Goal: Task Accomplishment & Management: Manage account settings

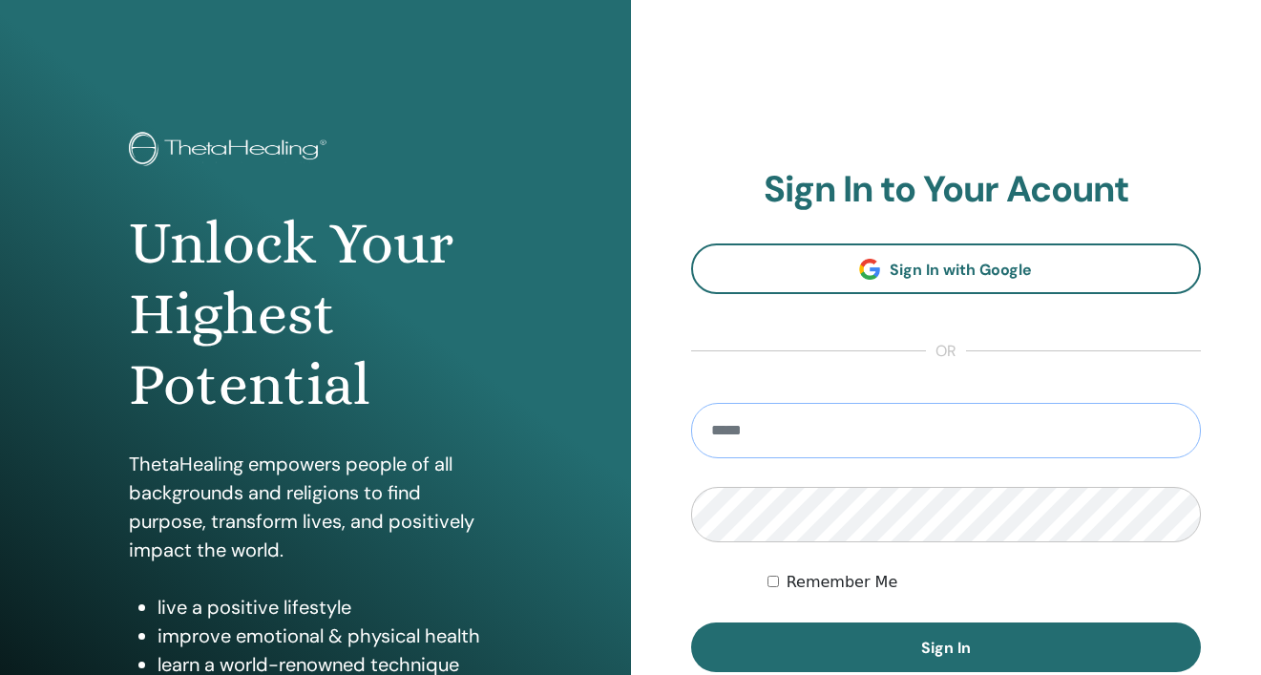
type input "**********"
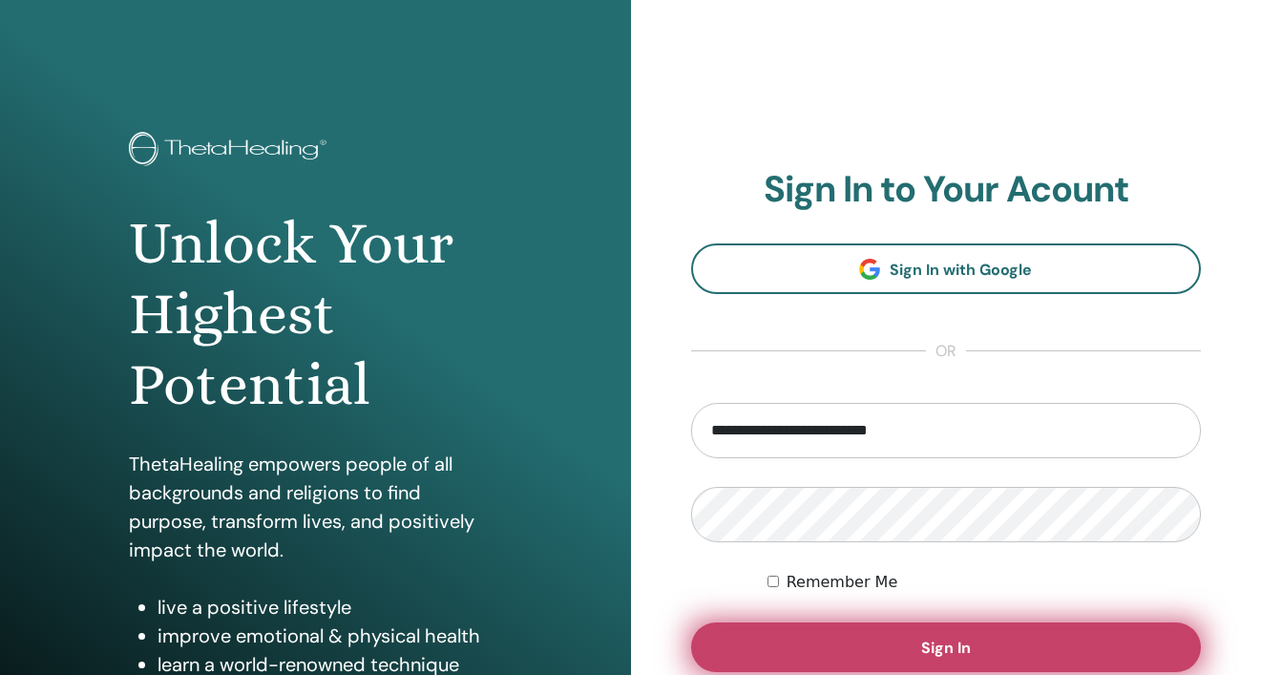
click at [954, 645] on span "Sign In" at bounding box center [946, 648] width 50 height 20
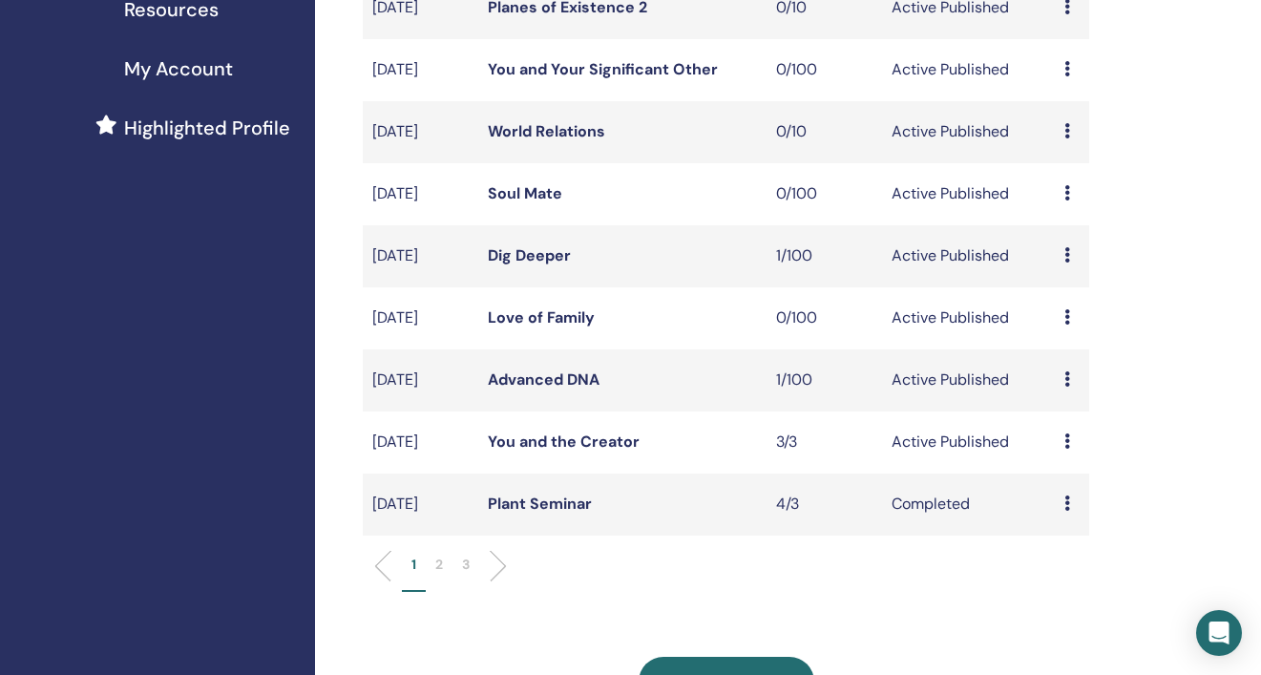
scroll to position [417, 0]
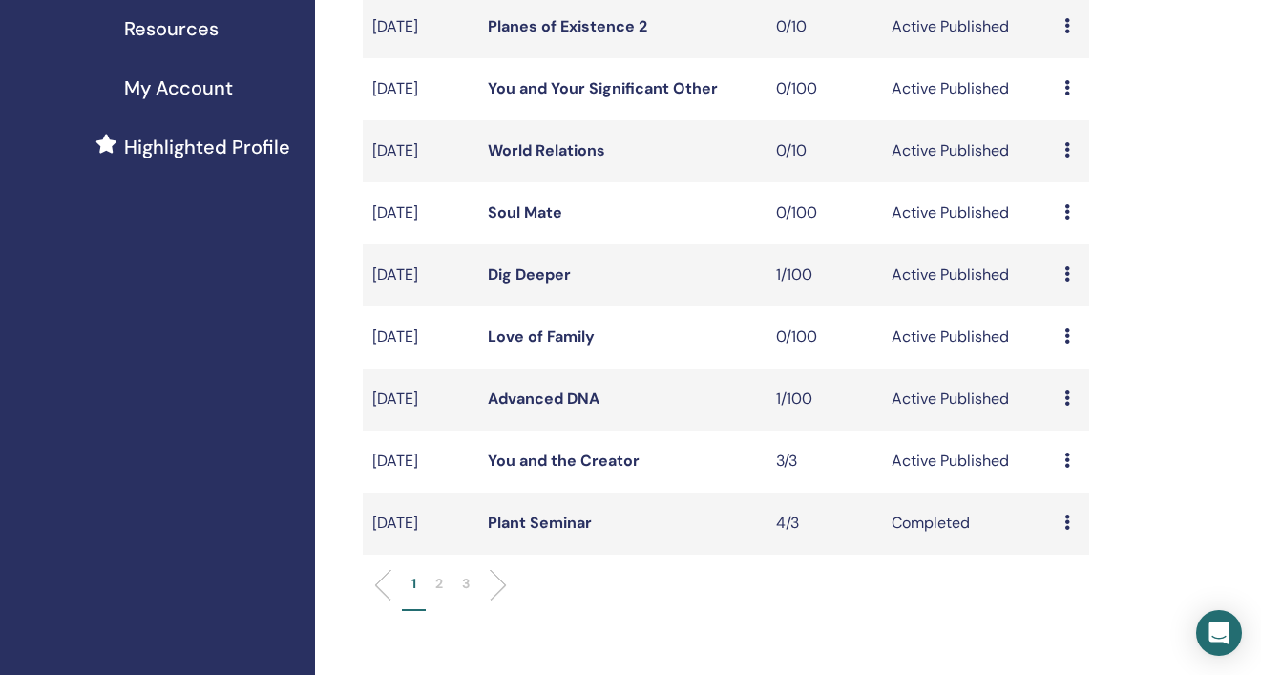
click at [577, 471] on link "You and the Creator" at bounding box center [564, 461] width 152 height 20
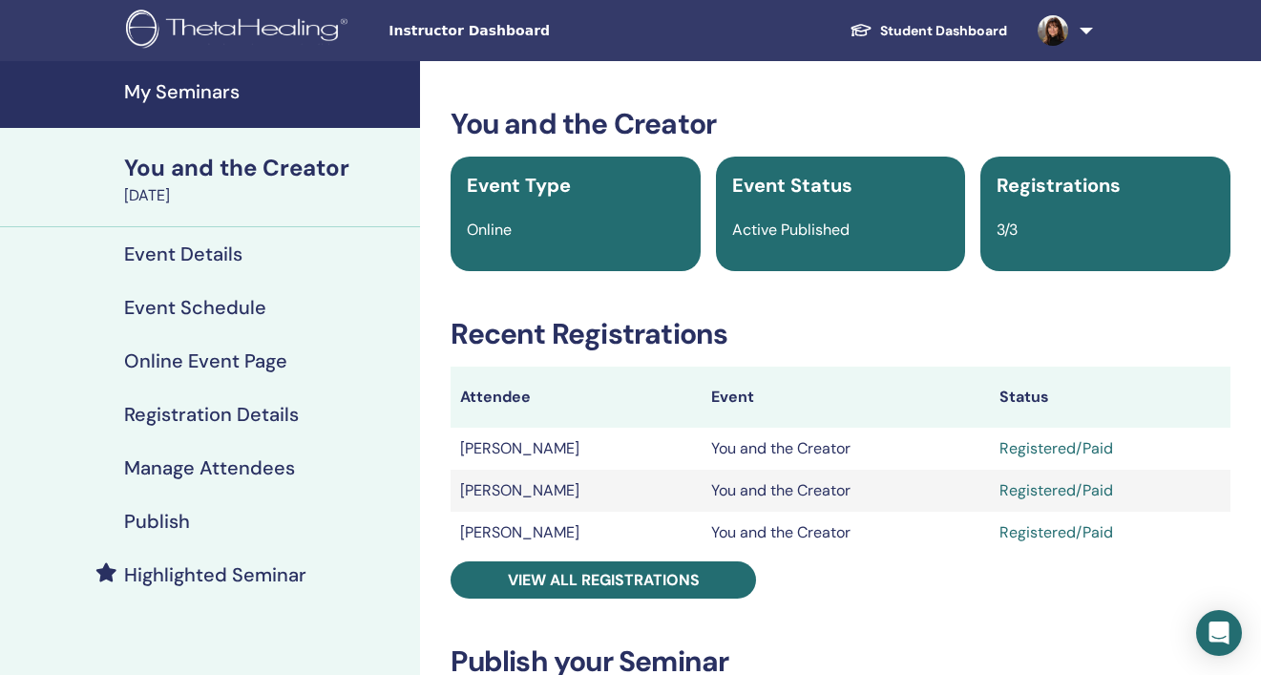
click at [558, 492] on td "Erika Johansson" at bounding box center [576, 491] width 251 height 42
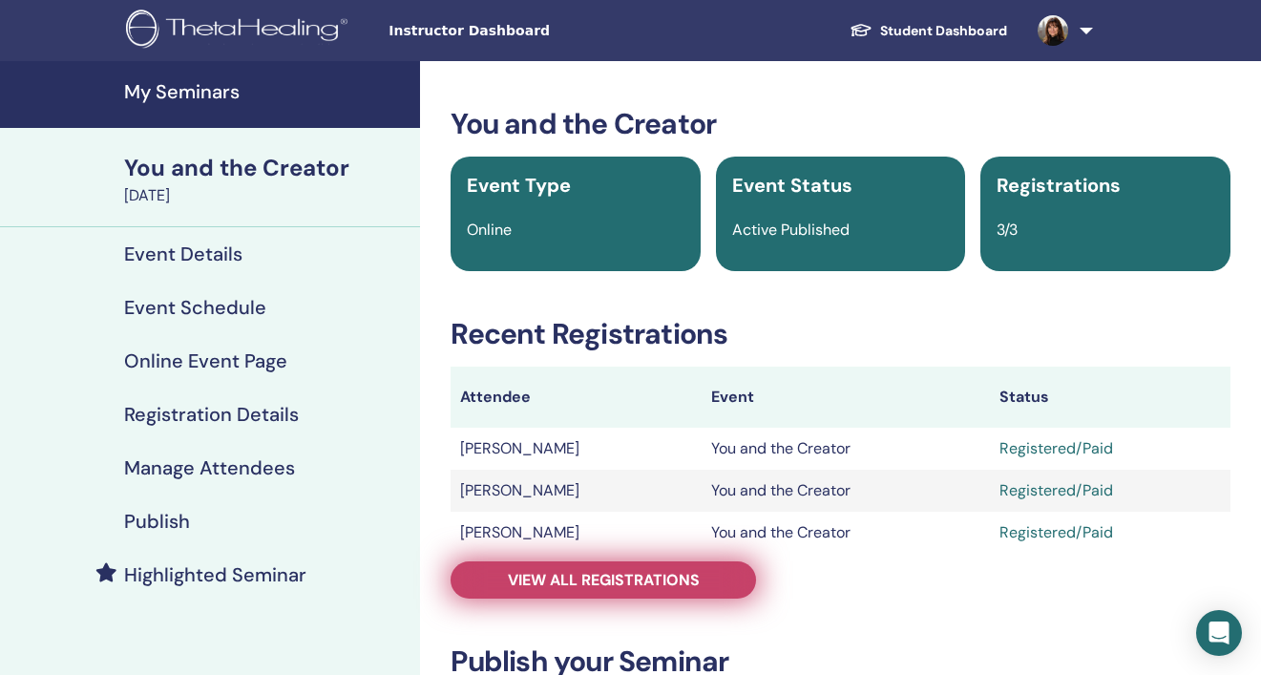
click at [599, 576] on span "View all registrations" at bounding box center [604, 580] width 192 height 20
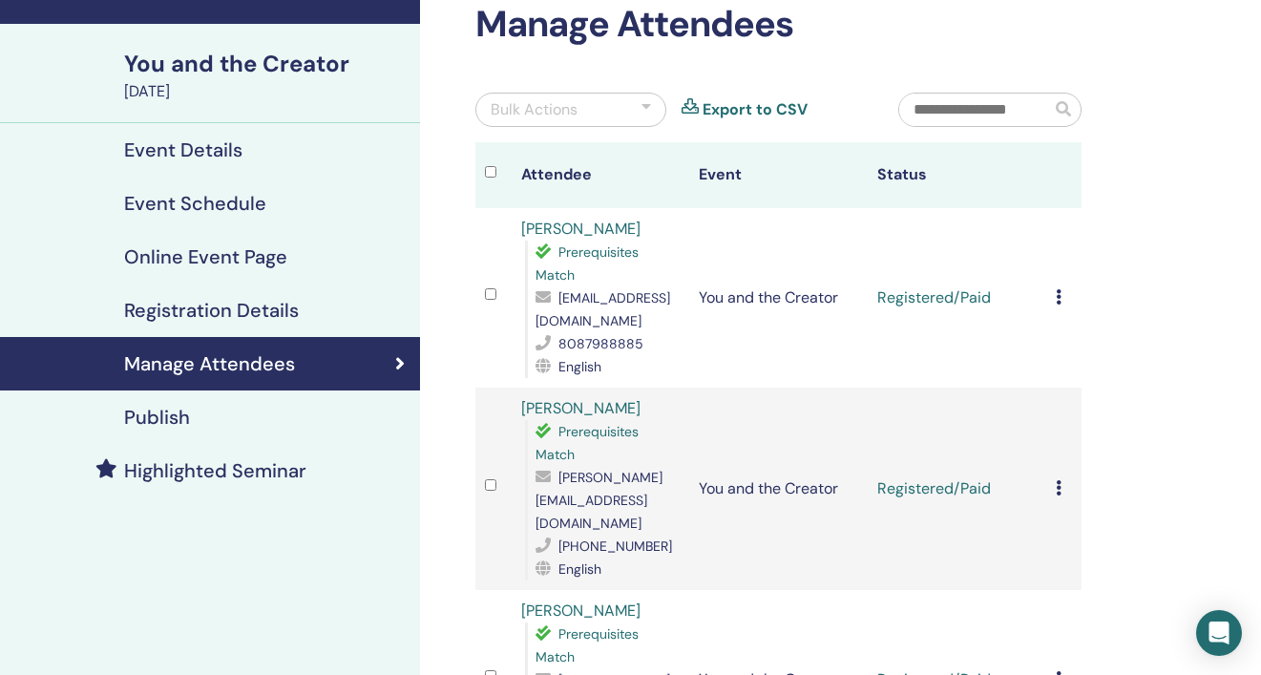
scroll to position [110, 0]
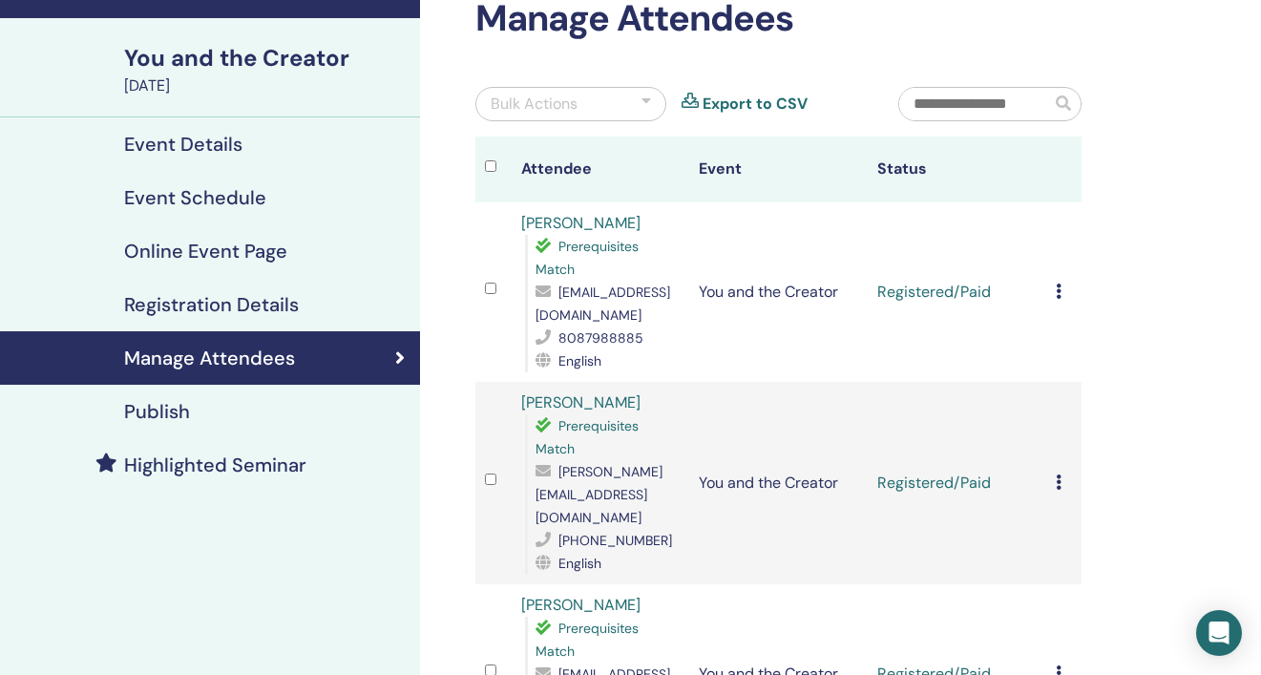
click at [599, 412] on link "Erika Johansson" at bounding box center [580, 402] width 119 height 20
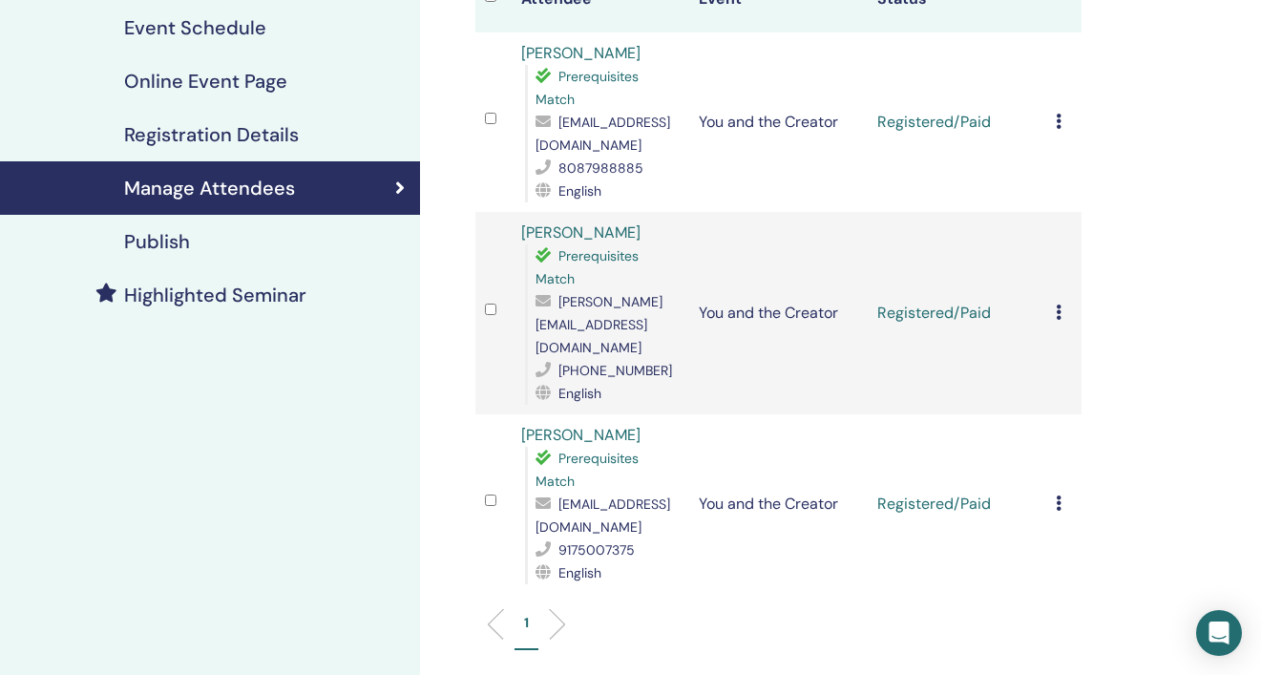
scroll to position [276, 0]
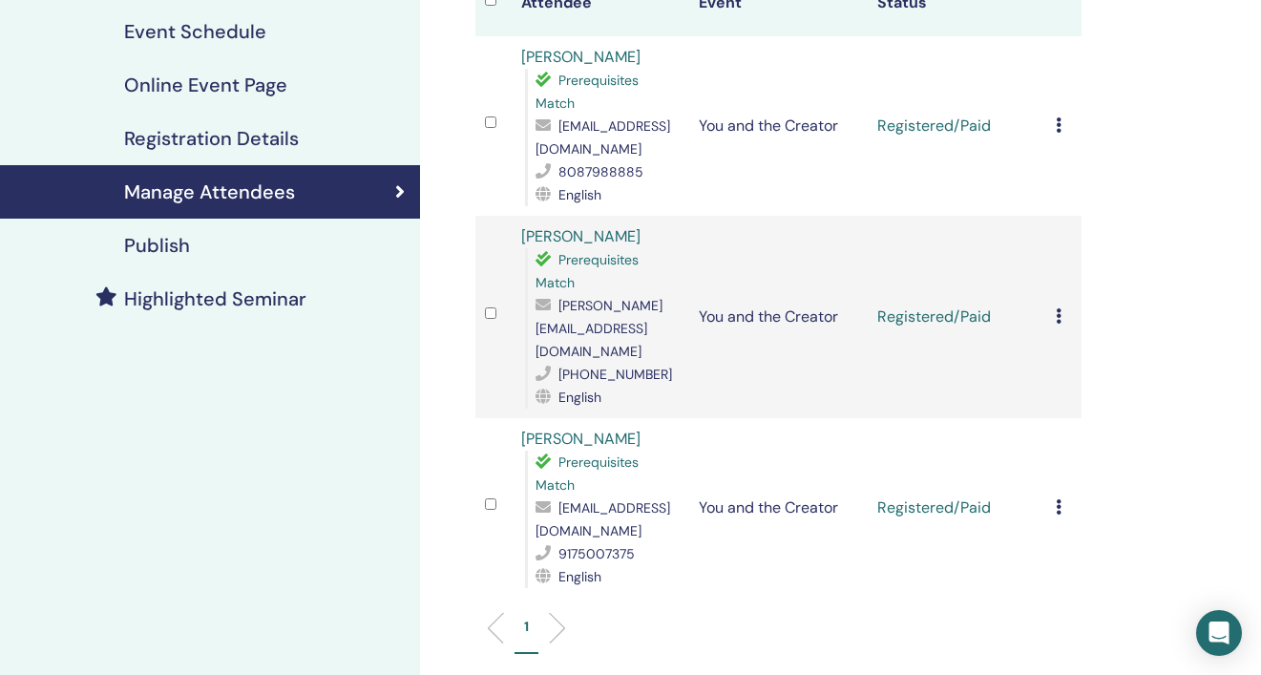
click at [610, 436] on link "Michelle Davidoff" at bounding box center [580, 439] width 119 height 20
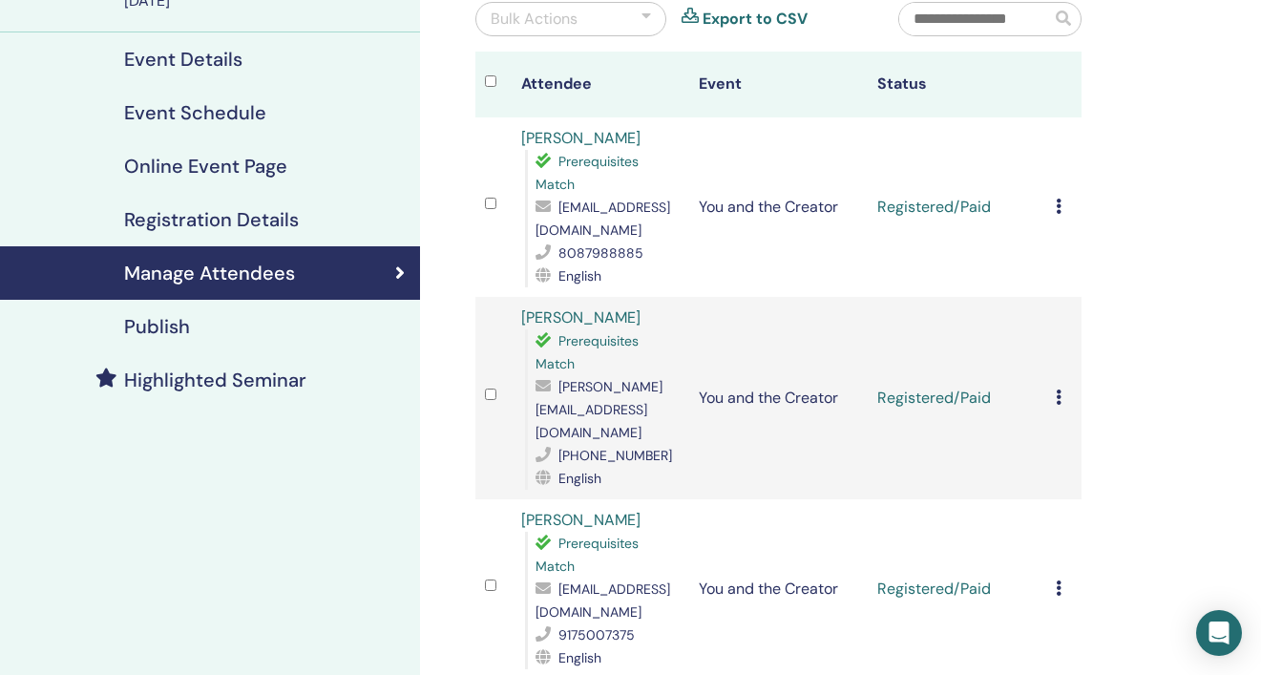
click at [594, 135] on link "Aurora Shele DeAngelis" at bounding box center [580, 138] width 119 height 20
